Goal: Transaction & Acquisition: Purchase product/service

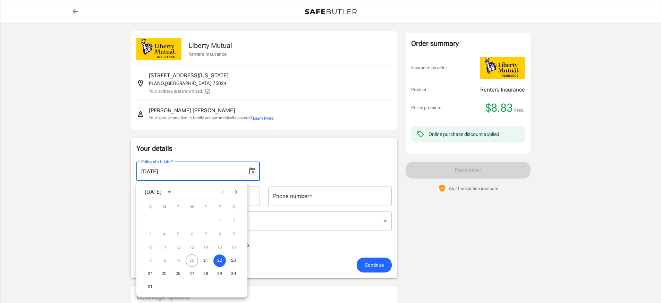
click at [235, 190] on icon "Next month" at bounding box center [236, 192] width 8 height 8
click at [193, 221] on button "1" at bounding box center [192, 221] width 12 height 12
type input "[DATE]"
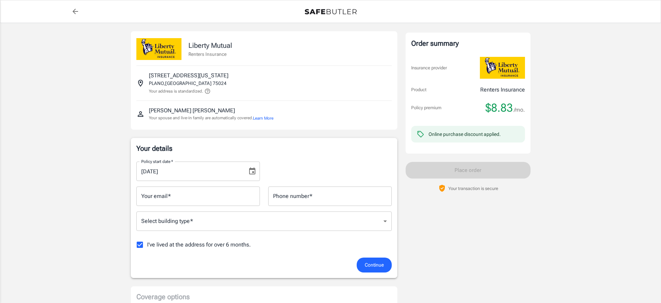
click at [181, 199] on input "Your email   *" at bounding box center [197, 196] width 123 height 19
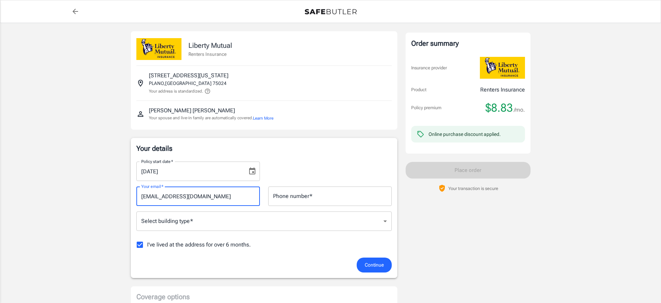
type input "[EMAIL_ADDRESS][DOMAIN_NAME]"
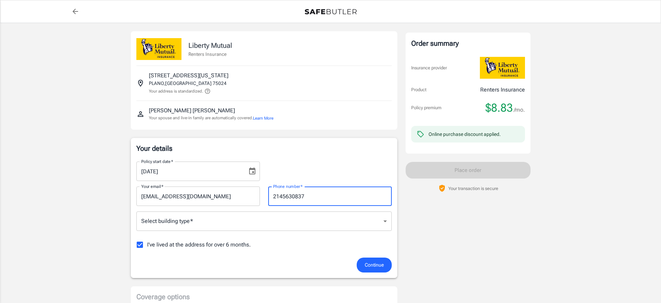
type input "2145630837"
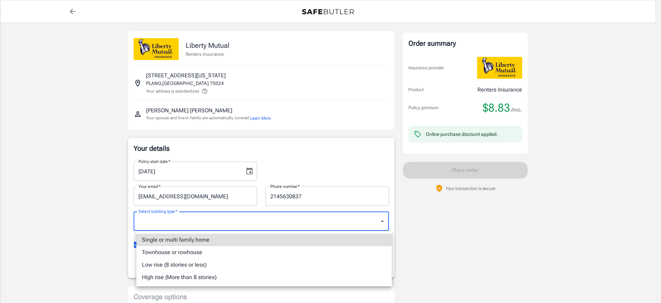
click at [201, 237] on li "Single or multi family home" at bounding box center [263, 240] width 255 height 12
type input "singlefamily"
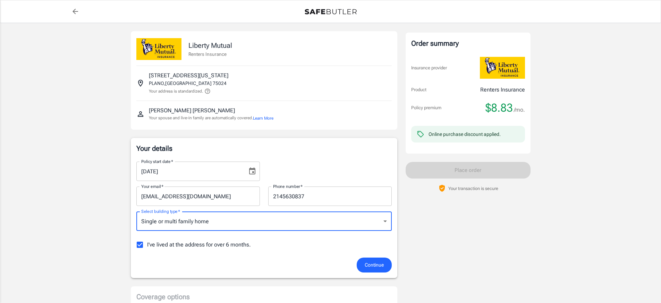
click at [199, 246] on span "I've lived at the address for over 6 months." at bounding box center [199, 245] width 104 height 8
click at [147, 246] on input "I've lived at the address for over 6 months." at bounding box center [140, 245] width 15 height 15
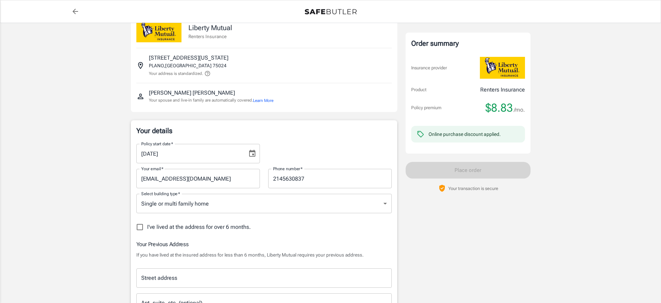
scroll to position [57, 0]
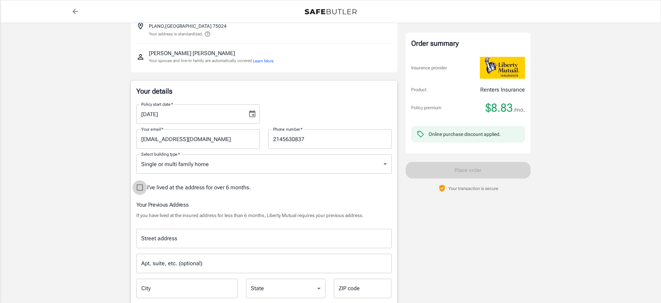
click at [138, 187] on input "I've lived at the address for over 6 months." at bounding box center [140, 187] width 15 height 15
checkbox input "true"
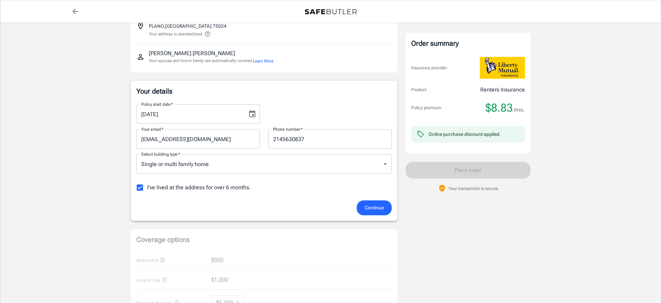
click at [361, 205] on button "Continue" at bounding box center [374, 207] width 35 height 15
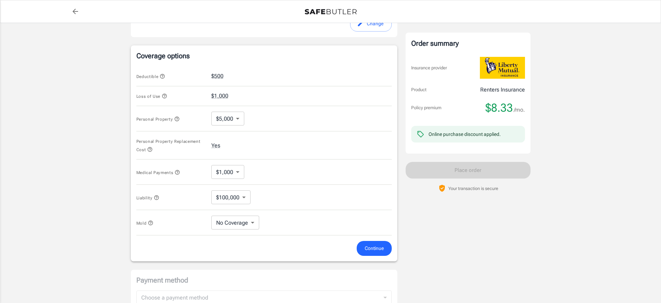
scroll to position [249, 0]
click at [379, 248] on span "Continue" at bounding box center [374, 246] width 19 height 9
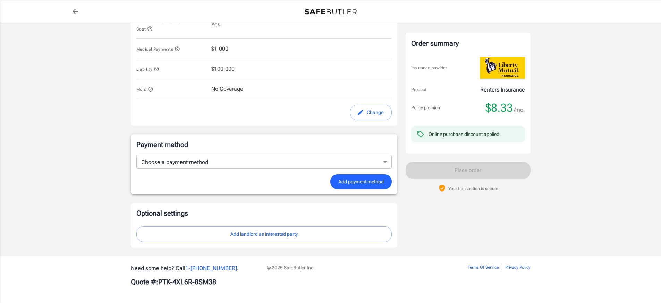
scroll to position [364, 0]
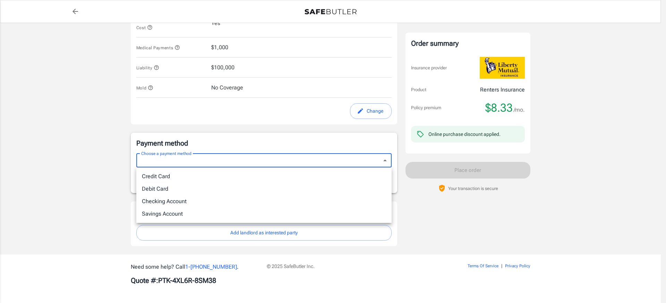
click at [255, 184] on li "Debit Card" at bounding box center [263, 189] width 255 height 12
type input "debit"
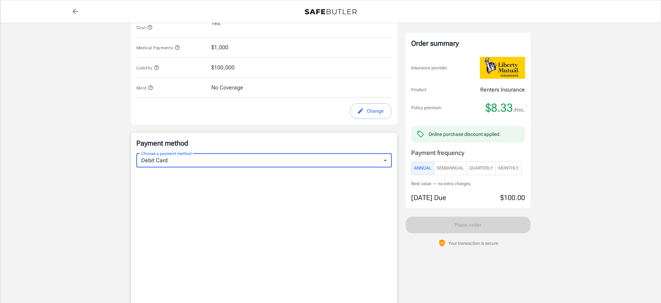
scroll to position [360, 0]
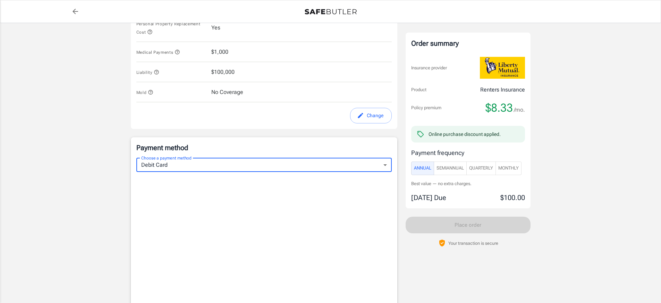
click at [510, 169] on span "Monthly" at bounding box center [508, 168] width 20 height 8
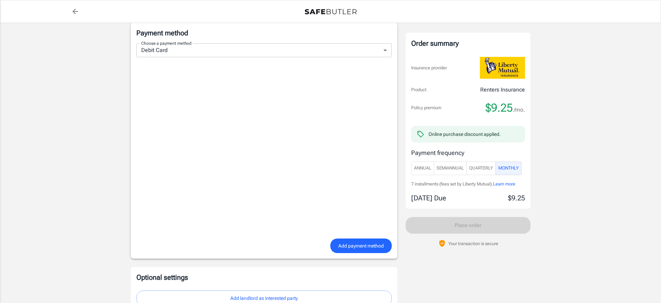
scroll to position [476, 0]
click at [358, 245] on span "Add payment method" at bounding box center [360, 245] width 45 height 9
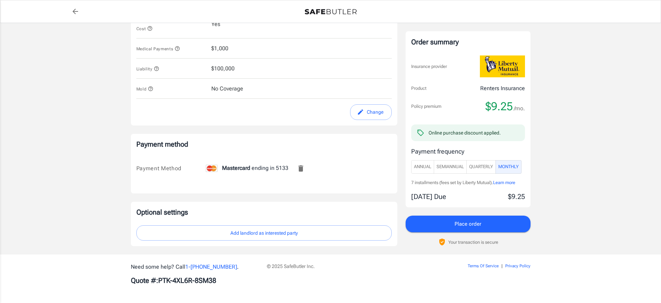
scroll to position [363, 0]
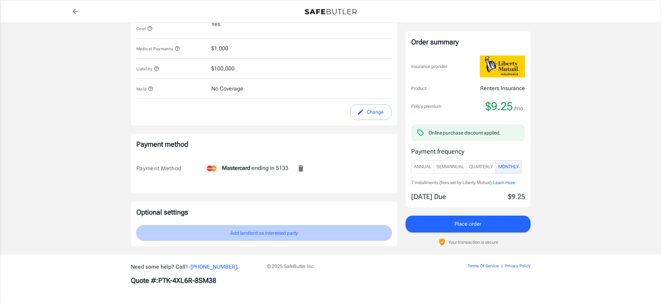
click at [308, 239] on button "Add landlord as interested party" at bounding box center [263, 233] width 255 height 16
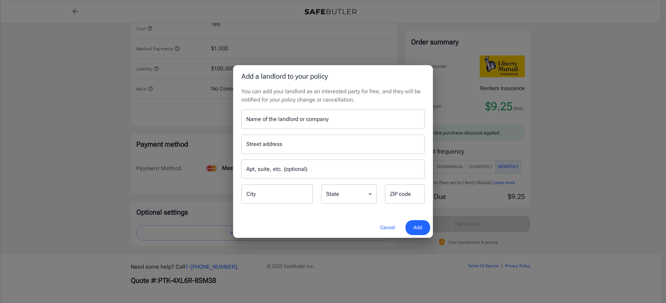
click at [289, 118] on input "Name of the landlord or company" at bounding box center [332, 119] width 183 height 19
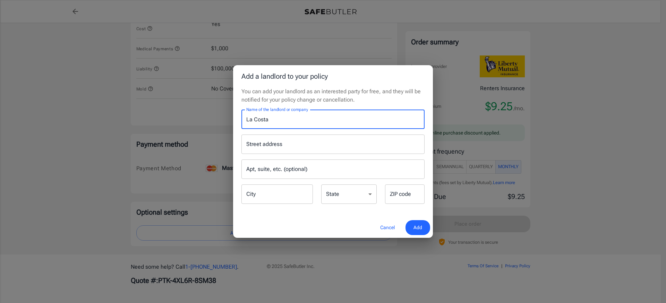
type input "La Costa"
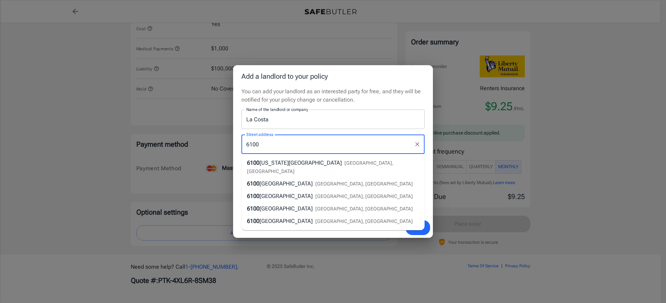
click at [291, 164] on span "[GEOGRAPHIC_DATA], [GEOGRAPHIC_DATA]" at bounding box center [320, 167] width 146 height 14
type input "[STREET_ADDRESS][US_STATE]"
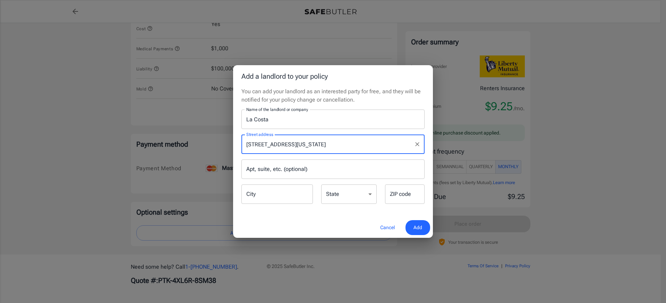
type input "Plano"
select select "[GEOGRAPHIC_DATA]"
type input "75024"
type input "[STREET_ADDRESS][US_STATE]"
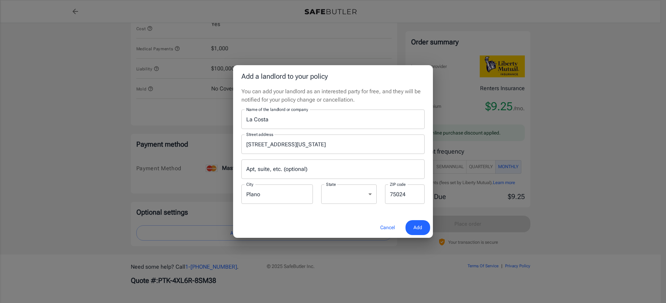
click at [415, 227] on span "Add" at bounding box center [417, 227] width 9 height 9
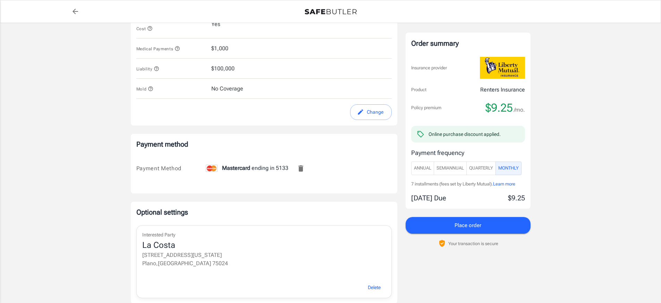
click at [429, 226] on button "Place order" at bounding box center [467, 225] width 125 height 17
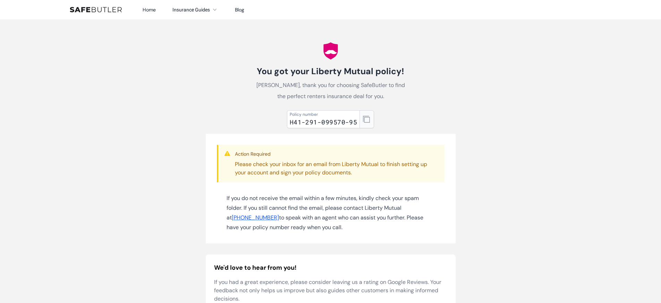
click at [369, 120] on icon "button" at bounding box center [366, 119] width 7 height 7
